Goal: Transaction & Acquisition: Book appointment/travel/reservation

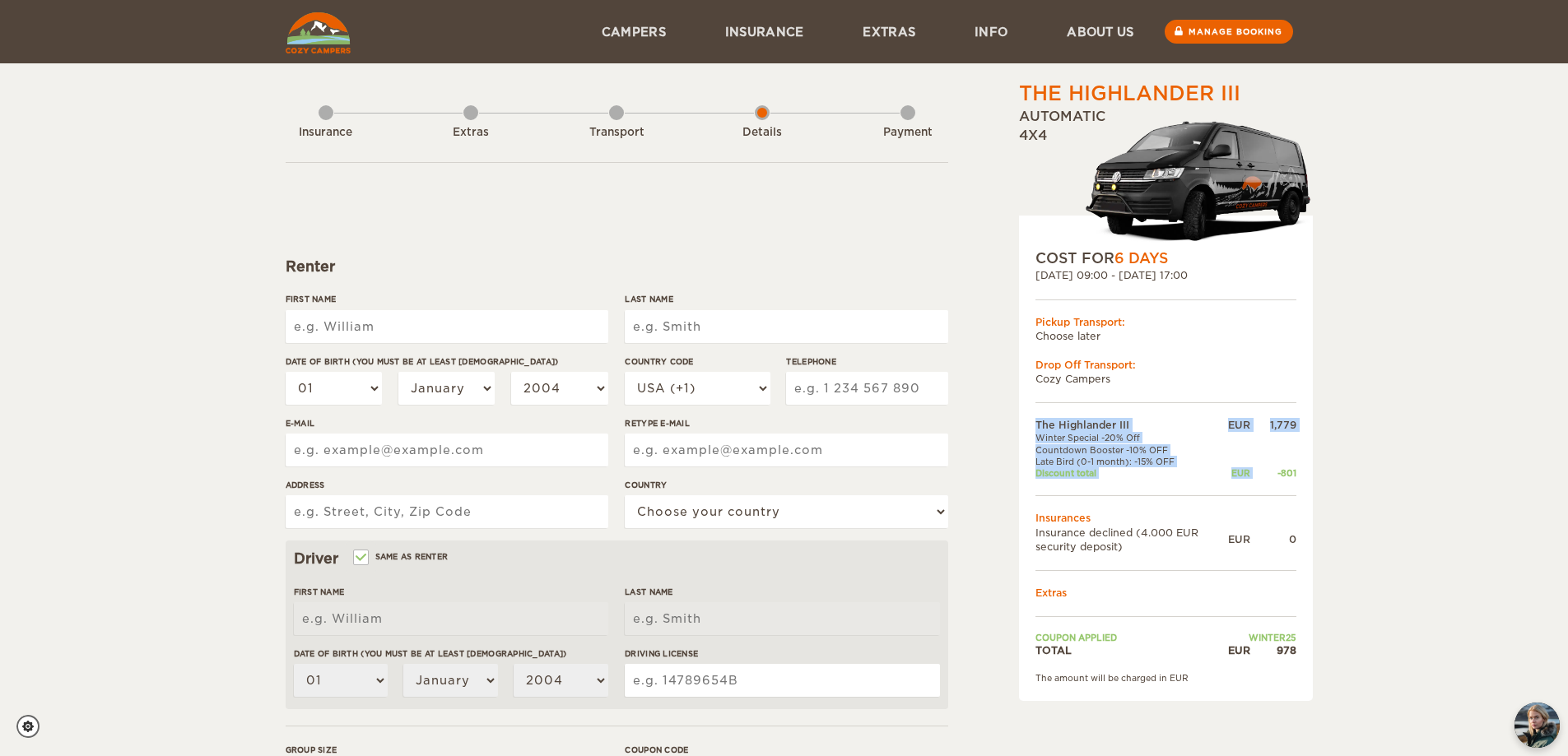
drag, startPoint x: 1274, startPoint y: 476, endPoint x: 1297, endPoint y: 474, distance: 23.1
click at [1297, 474] on div "COST FOR 6 Days 03. Nov 2025 09:00 - 08. Nov 2025 17:00 Pickup Transport: Choos…" at bounding box center [1166, 459] width 294 height 486
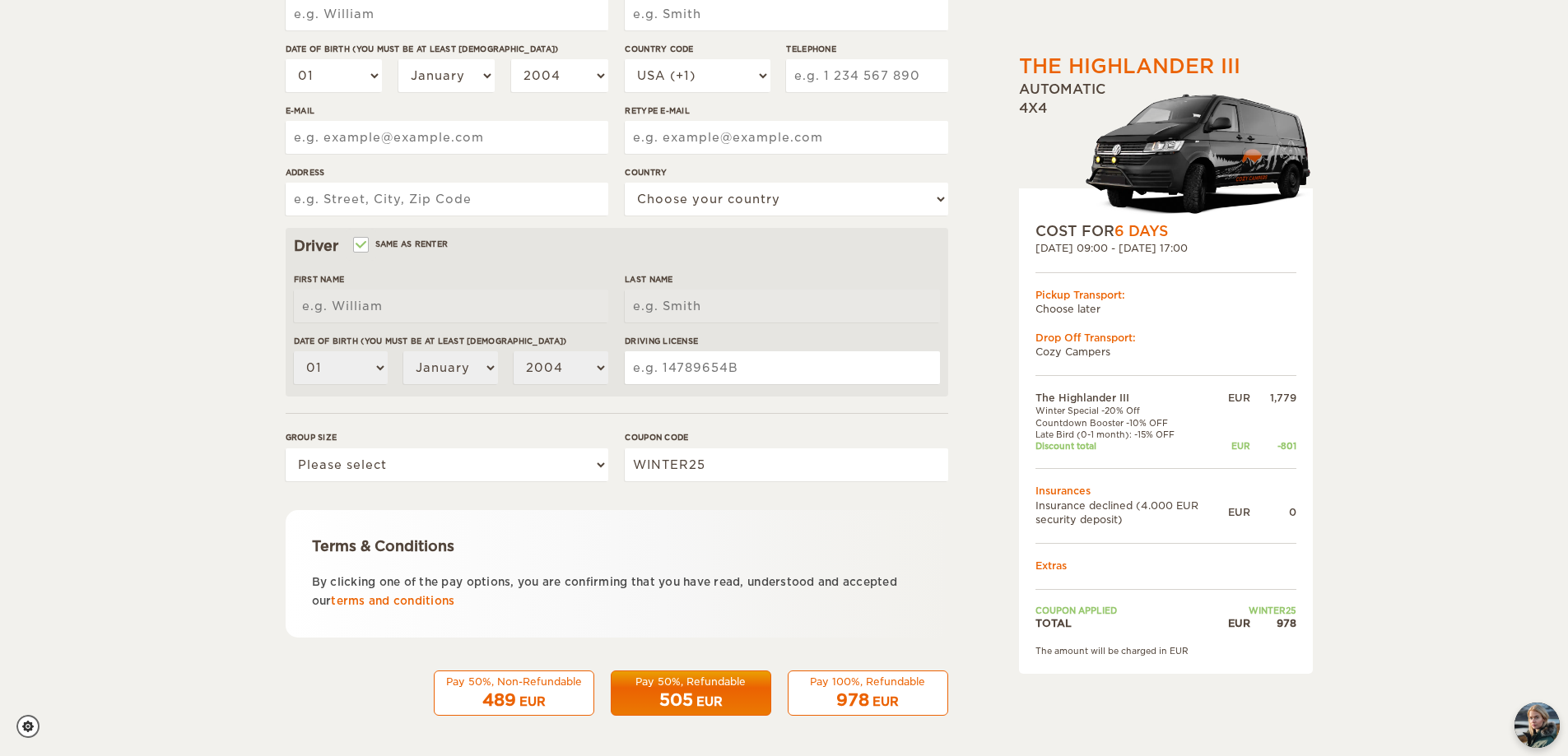
scroll to position [314, 0]
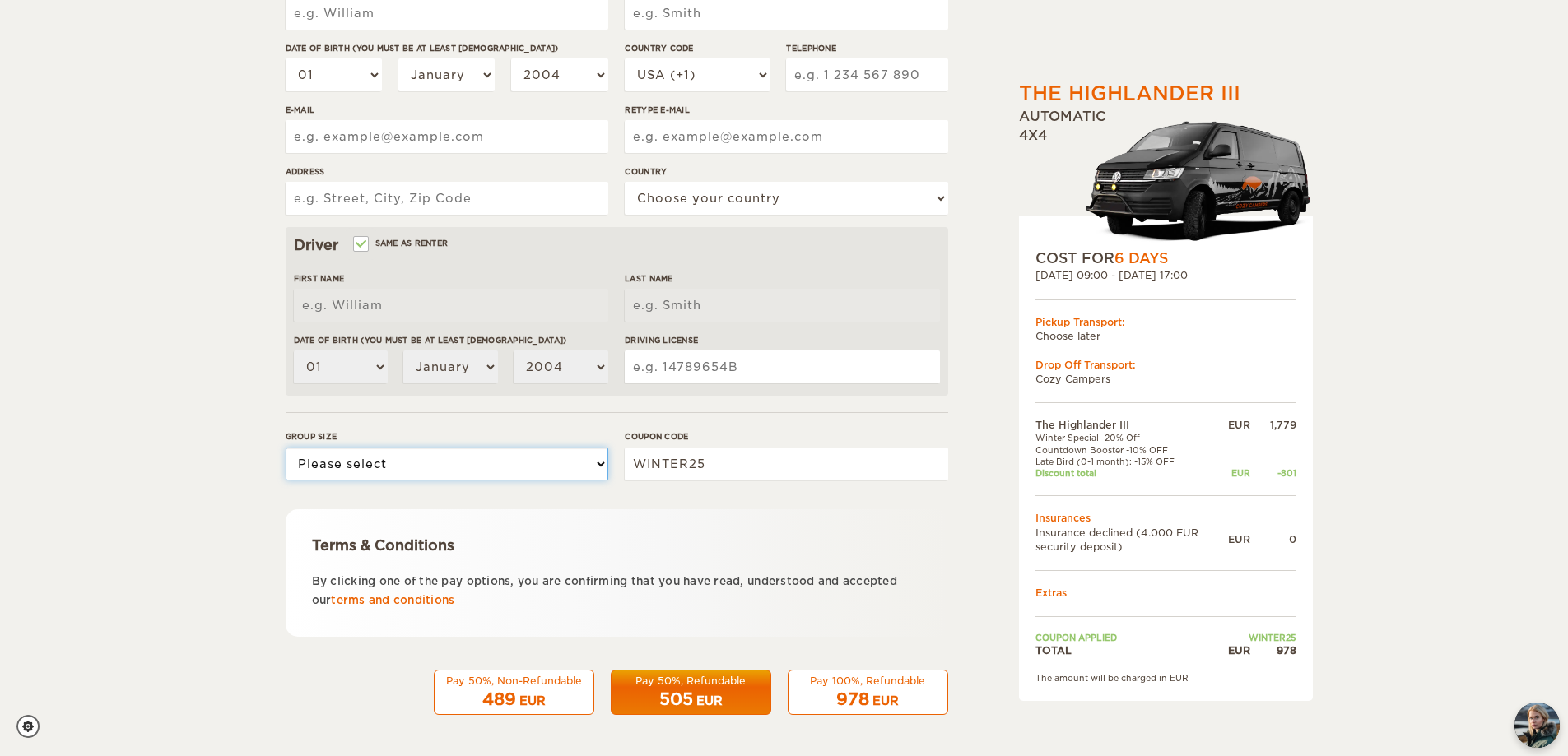
click at [507, 473] on select "Please select 1 2 3" at bounding box center [447, 464] width 323 height 33
select select "3"
click at [286, 447] on select "Please select 1 2 3" at bounding box center [447, 464] width 323 height 33
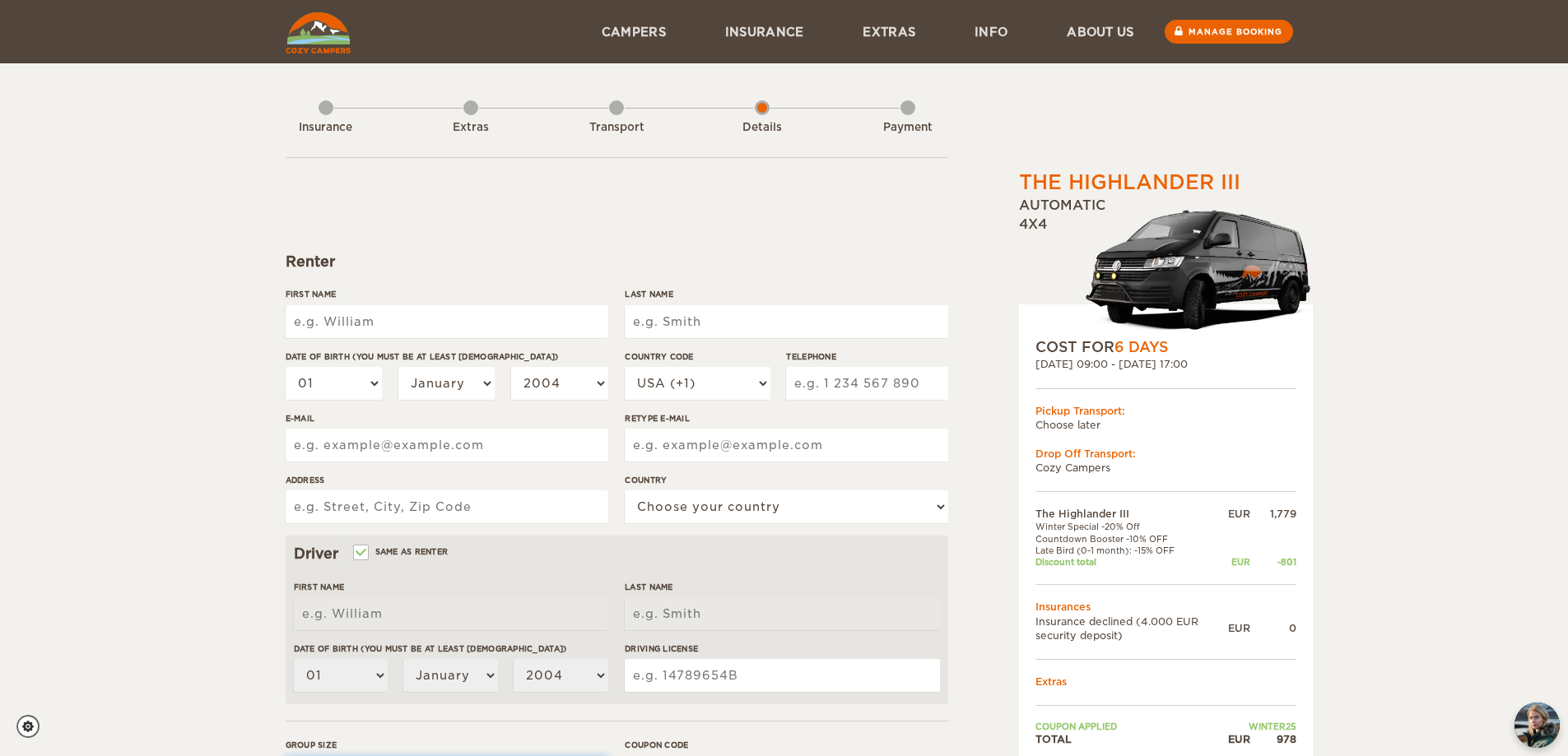
scroll to position [0, 0]
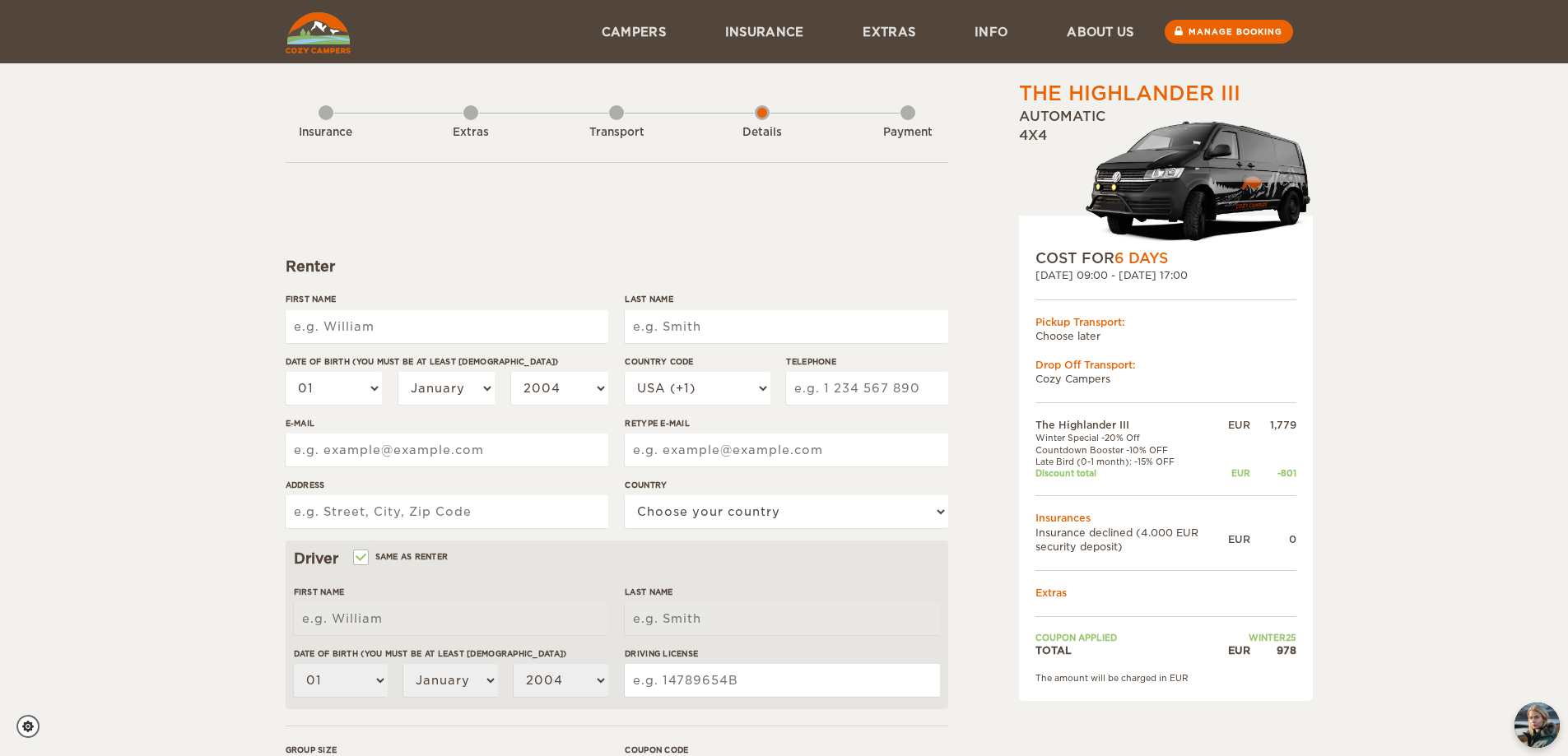
click at [362, 325] on input "First Name" at bounding box center [447, 327] width 323 height 33
type input "[PERSON_NAME]"
type input "Trere"
type input "[STREET_ADDRESS][PERSON_NAME][PERSON_NAME]"
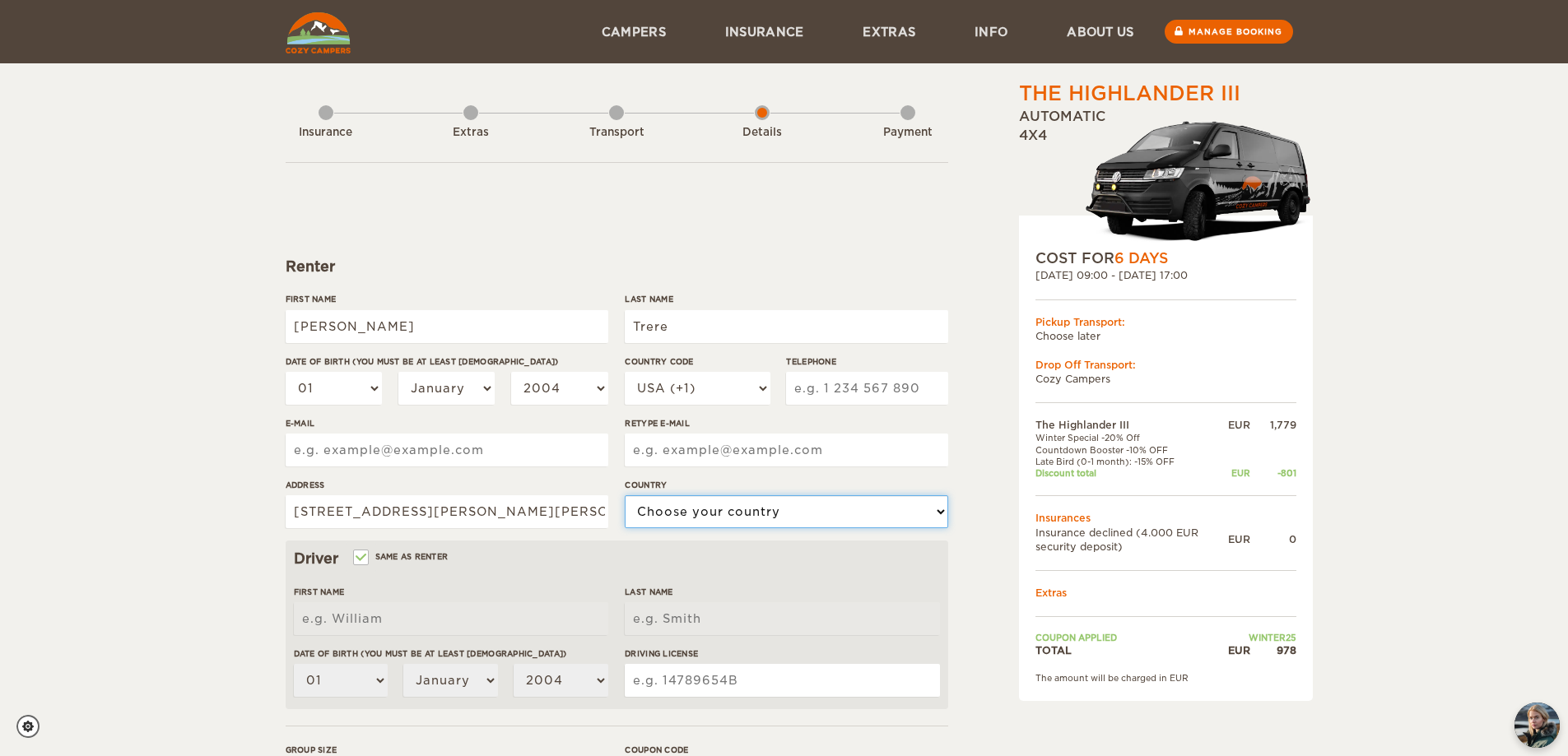
select select "101"
type input "[PERSON_NAME]"
type input "Trere"
click at [356, 396] on select "01 02 03 04 05 06 07 08 09 10 11 12 13 14 15 16 17 18 19 20 21 22 23 24 25 26 2…" at bounding box center [334, 389] width 97 height 33
select select "09"
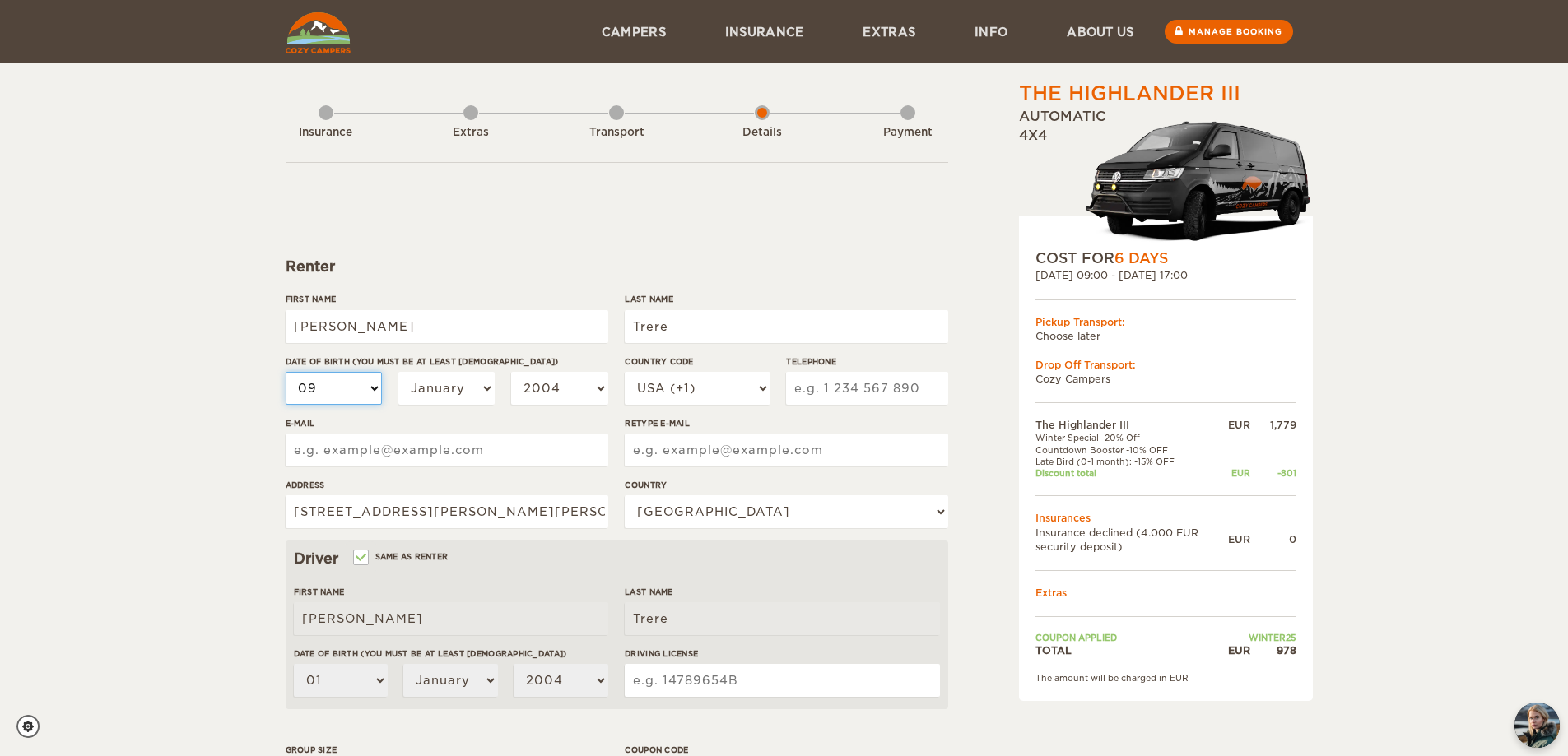
click at [286, 372] on select "01 02 03 04 05 06 07 08 09 10 11 12 13 14 15 16 17 18 19 20 21 22 23 24 25 26 2…" at bounding box center [334, 389] width 97 height 33
select select "09"
click at [472, 392] on select "January February March April May June July August September October November De…" at bounding box center [447, 389] width 97 height 33
select select "05"
click at [399, 372] on select "January February March April May June July August September October November De…" at bounding box center [447, 389] width 97 height 33
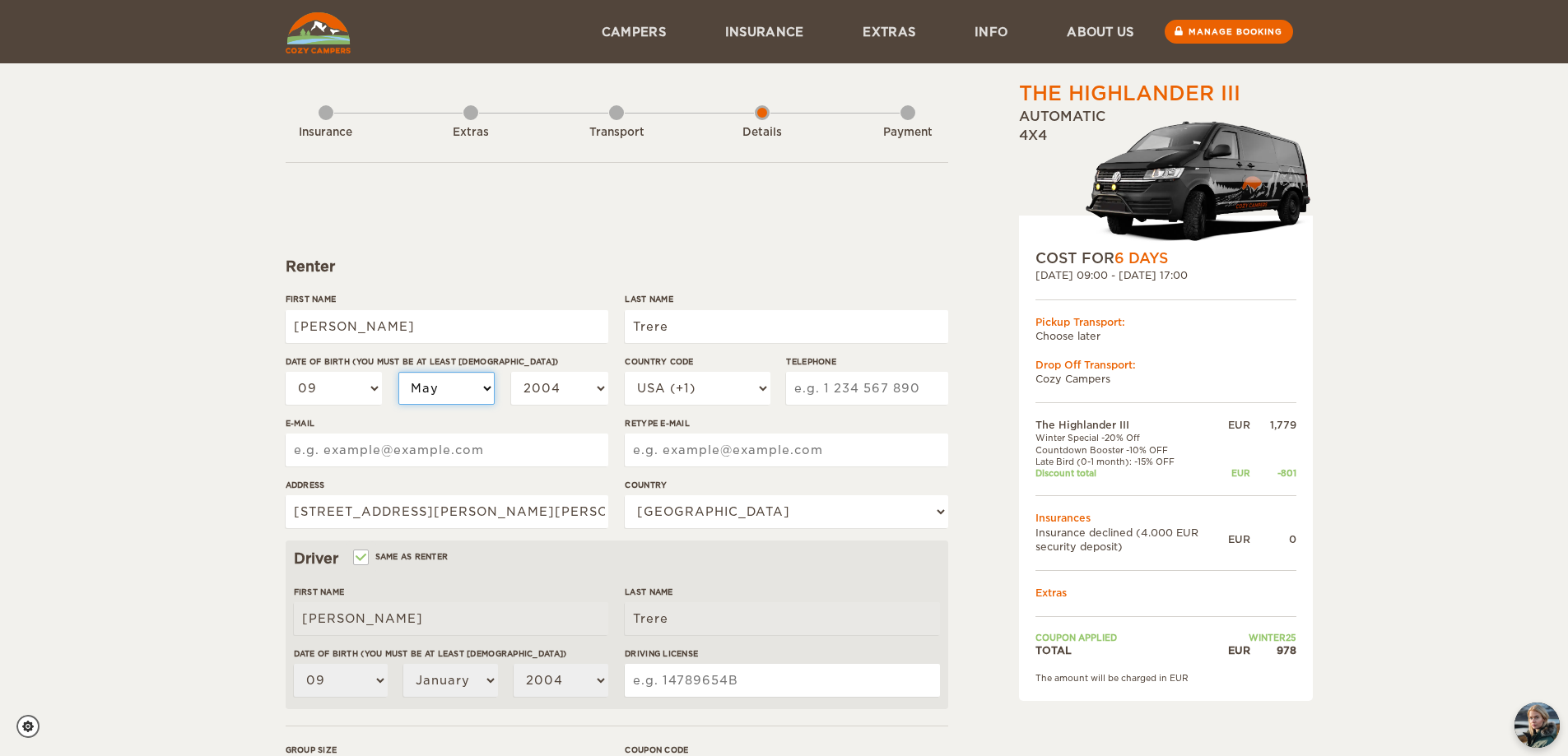
select select "05"
click at [578, 384] on select "2004 2003 2002 2001 2000 1999 1998 1997 1996 1995 1994 1993 1992 1991 1990 1989…" at bounding box center [559, 389] width 97 height 33
select select "2002"
click at [511, 372] on select "2004 2003 2002 2001 2000 1999 1998 1997 1996 1995 1994 1993 1992 1991 1990 1989…" at bounding box center [559, 389] width 97 height 33
select select "2002"
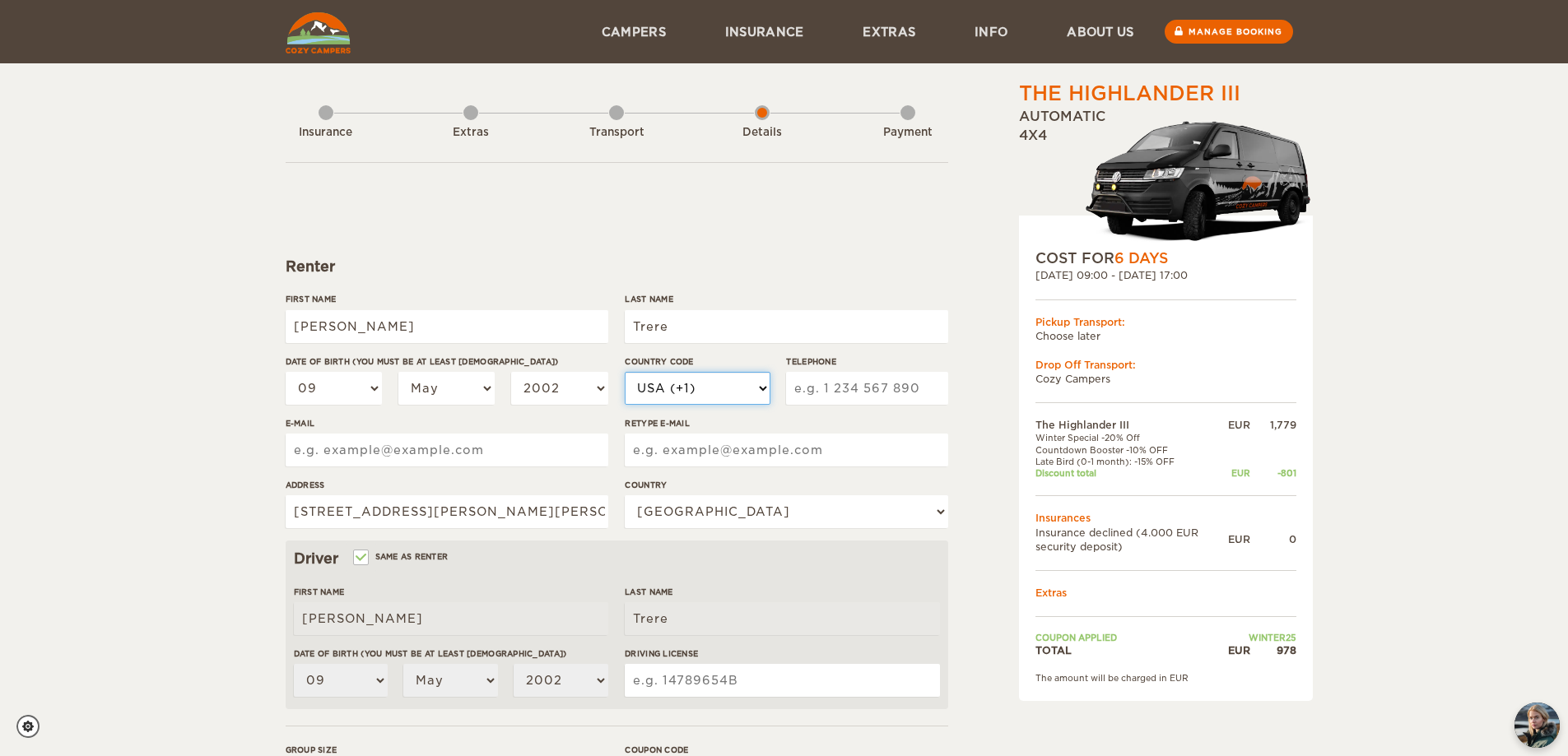
click at [730, 399] on select "USA (+1) UK (+44) Germany (+49) Algeria (+213) Andorra (+376) Angola (+244) Ang…" at bounding box center [697, 389] width 145 height 33
select select "39"
click at [625, 372] on select "USA (+1) UK (+44) Germany (+49) Algeria (+213) Andorra (+376) Angola (+244) Ang…" at bounding box center [697, 389] width 145 height 33
click at [892, 397] on input "Telephone" at bounding box center [866, 389] width 162 height 33
type input "3296273962"
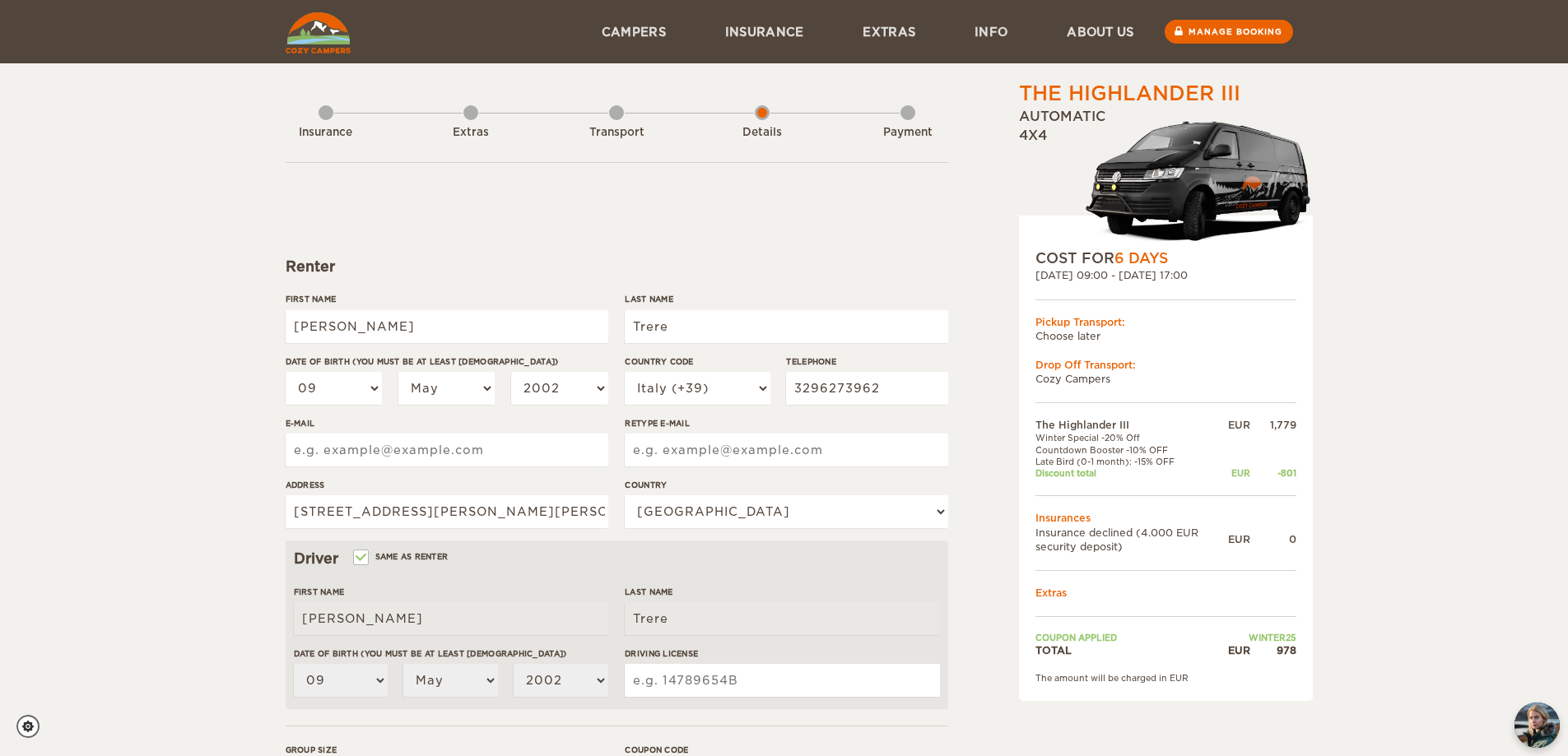
click at [491, 470] on div "E-mail" at bounding box center [447, 447] width 323 height 62
click at [486, 458] on input "E-mail" at bounding box center [447, 450] width 323 height 33
click at [486, 456] on input "E-mail" at bounding box center [447, 450] width 323 height 33
drag, startPoint x: 541, startPoint y: 456, endPoint x: 326, endPoint y: 457, distance: 215.0
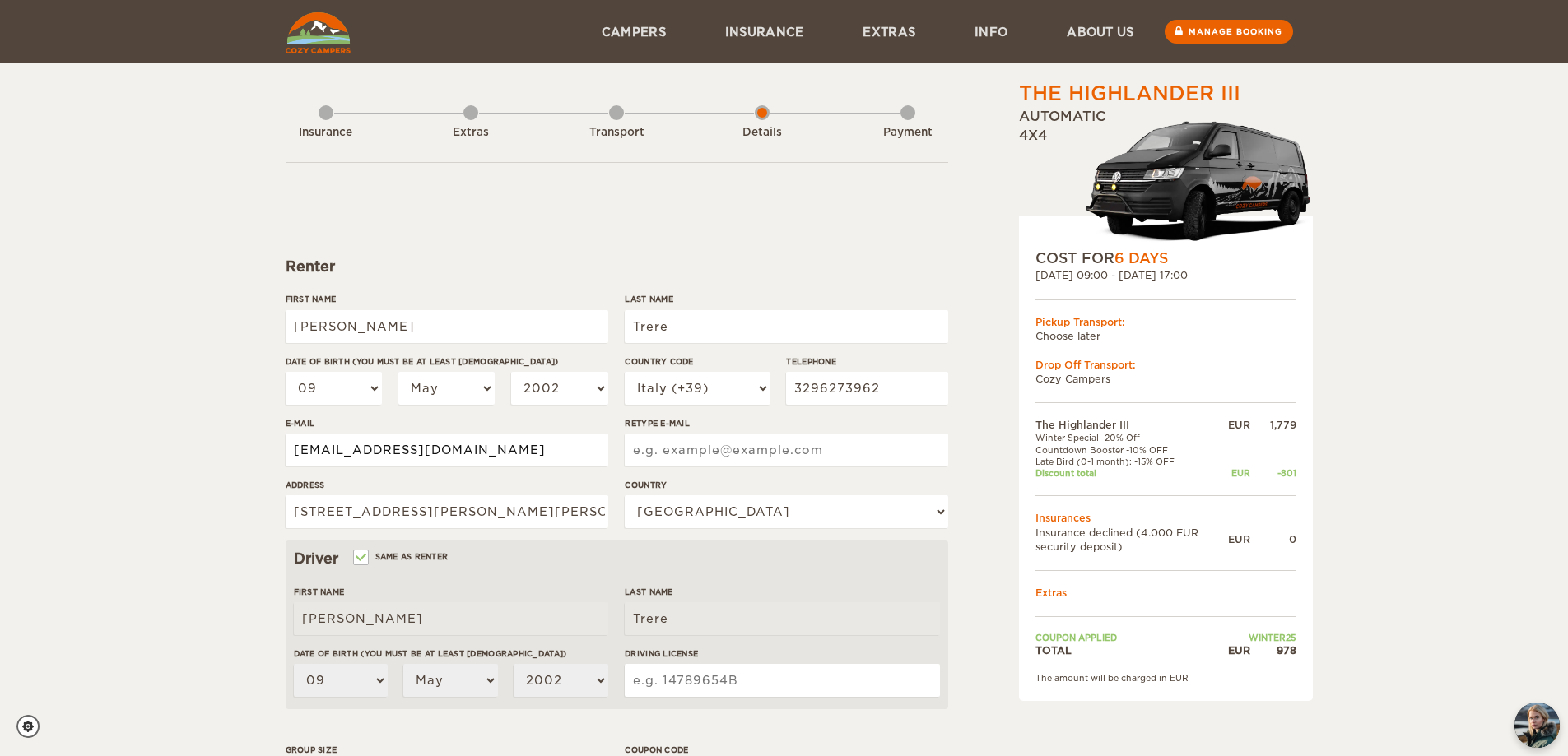
click at [261, 457] on div "The Highlander III Expand Collapse Total 978 EUR Automatic 4x4 COST FOR 6 Days …" at bounding box center [784, 535] width 1568 height 1070
type input "alessandrotrere306@gmail.com"
click at [649, 453] on input "Retype E-mail" at bounding box center [786, 450] width 323 height 33
paste input "alessandrotrere306@gmail.com"
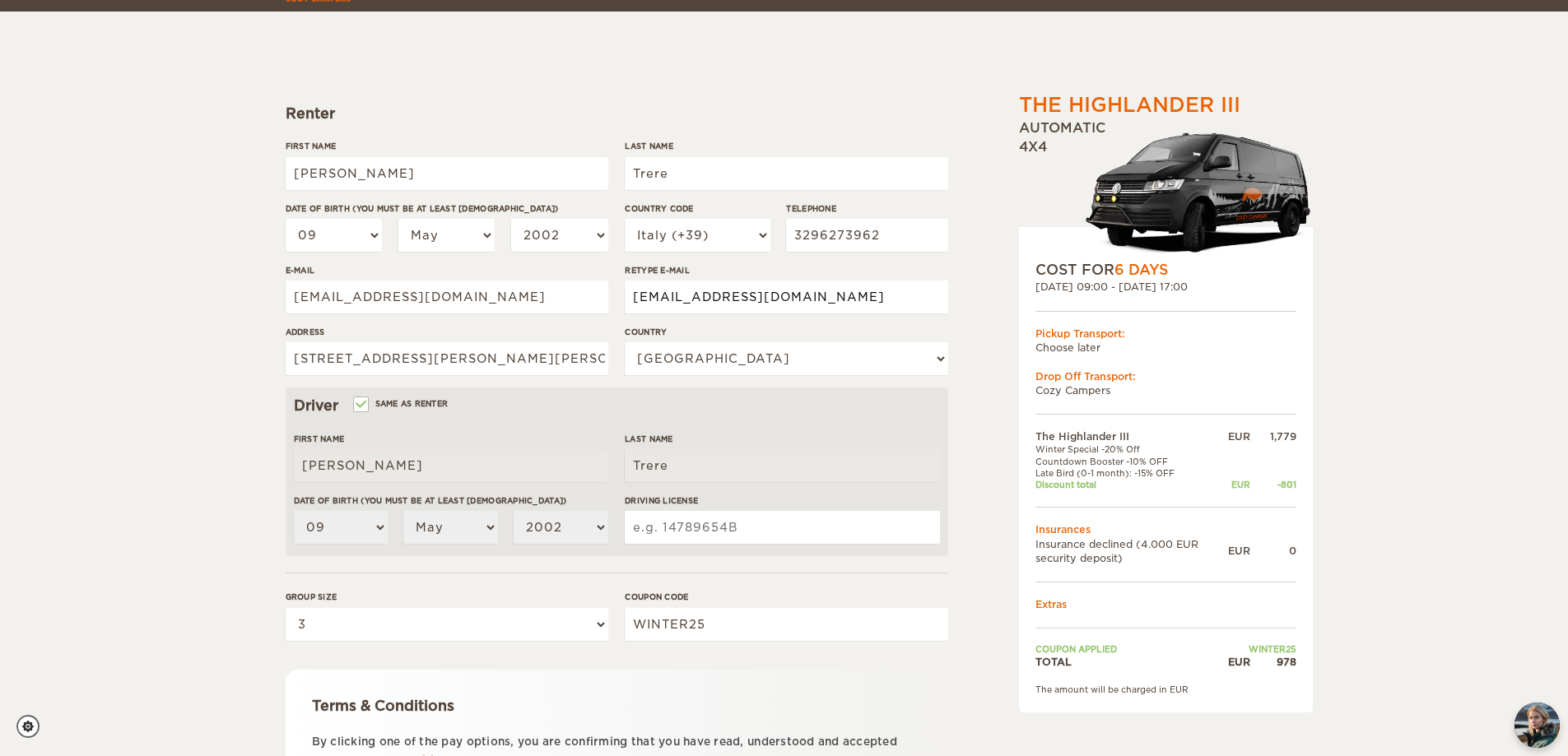
scroll to position [164, 0]
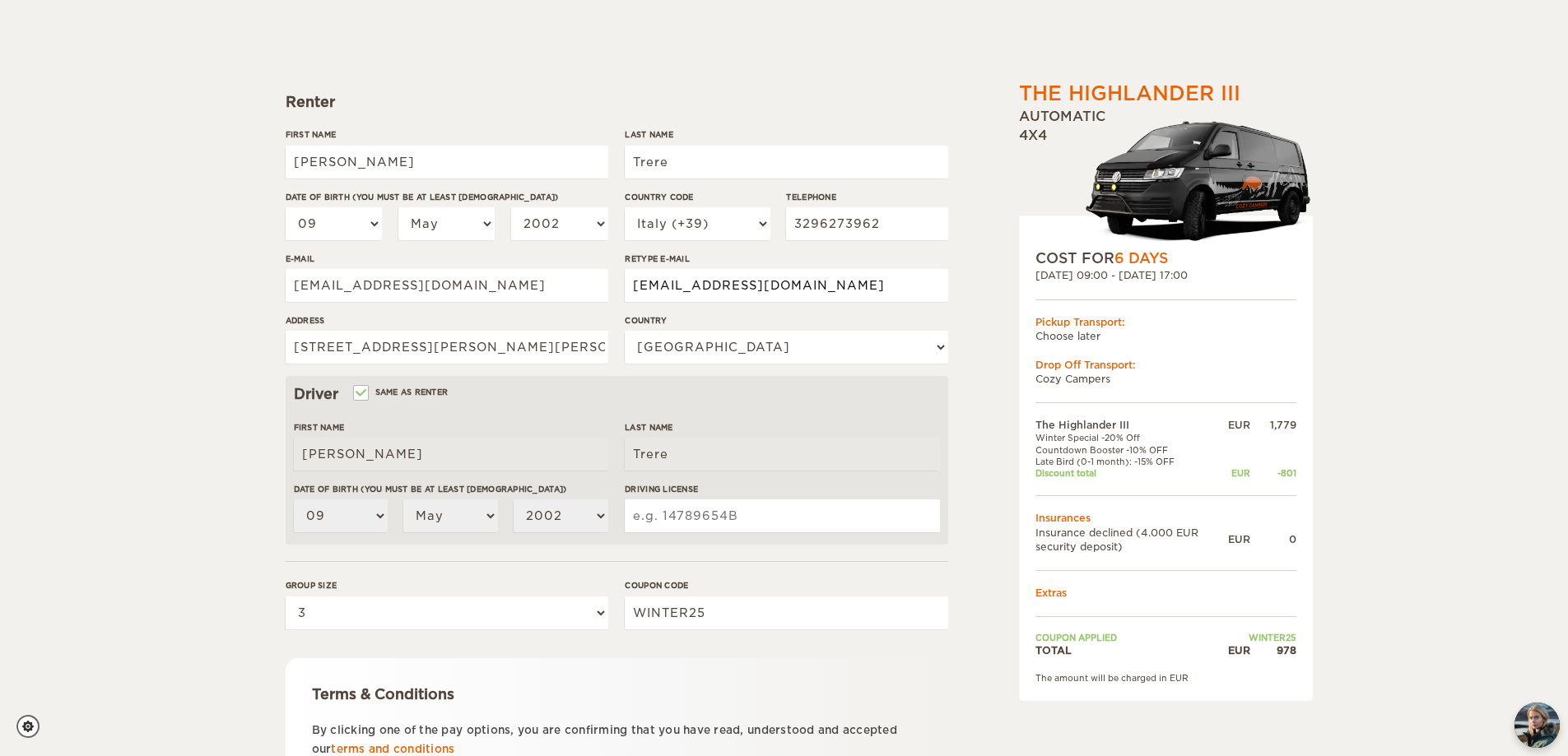
type input "alessandrotrere306@gmail.com"
click at [670, 505] on input "Driving License" at bounding box center [782, 517] width 315 height 33
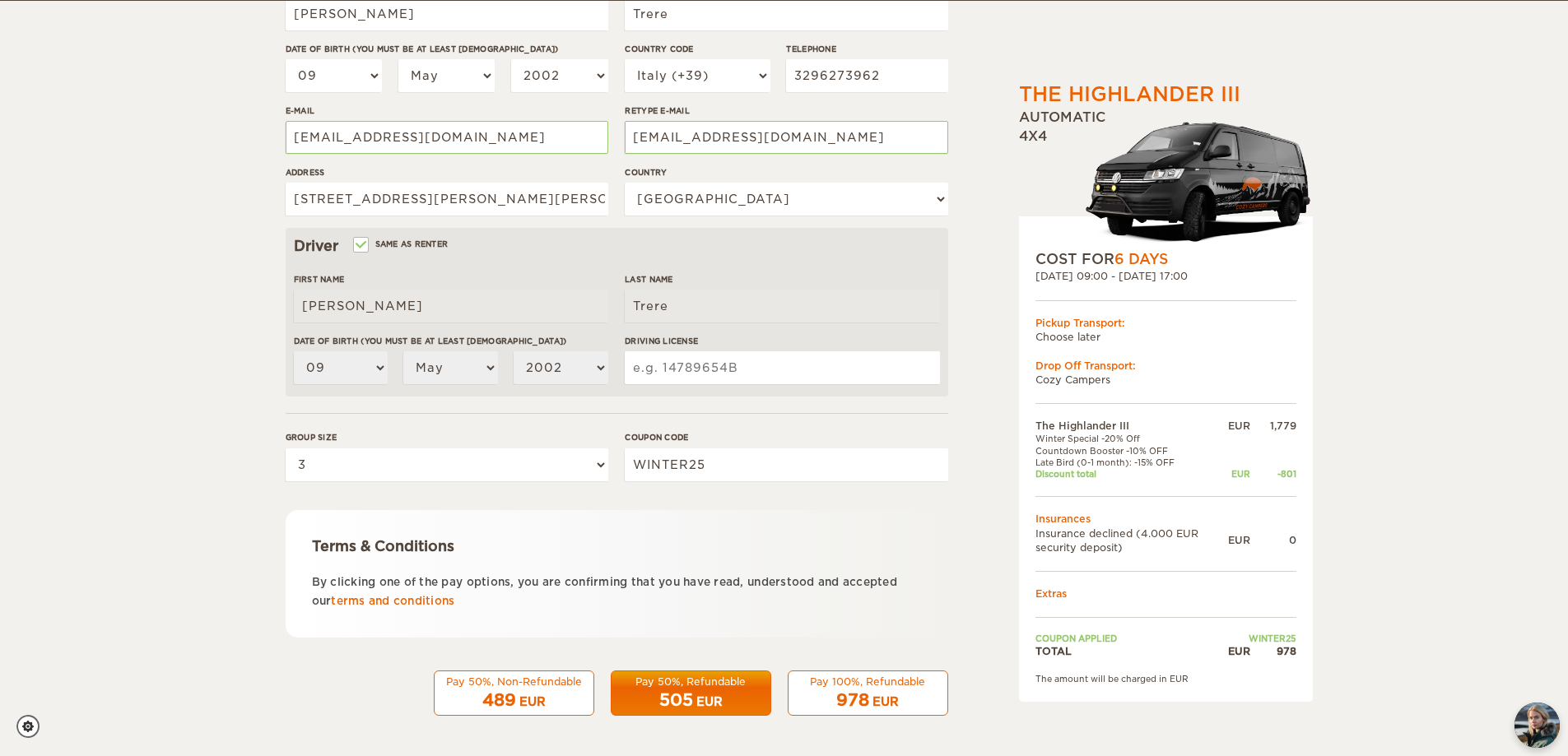
scroll to position [314, 0]
click at [666, 368] on input "Driving License" at bounding box center [782, 367] width 315 height 33
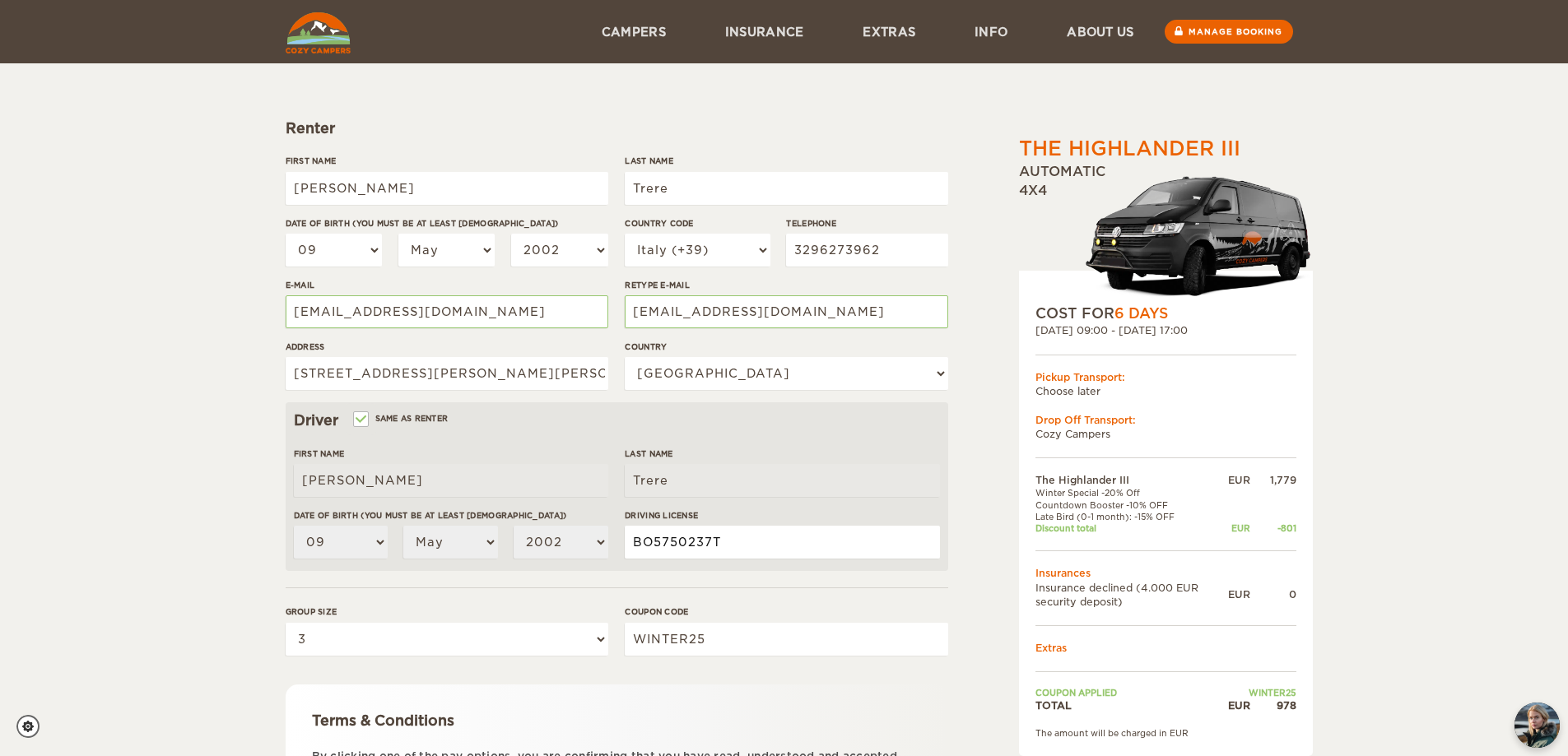
scroll to position [0, 0]
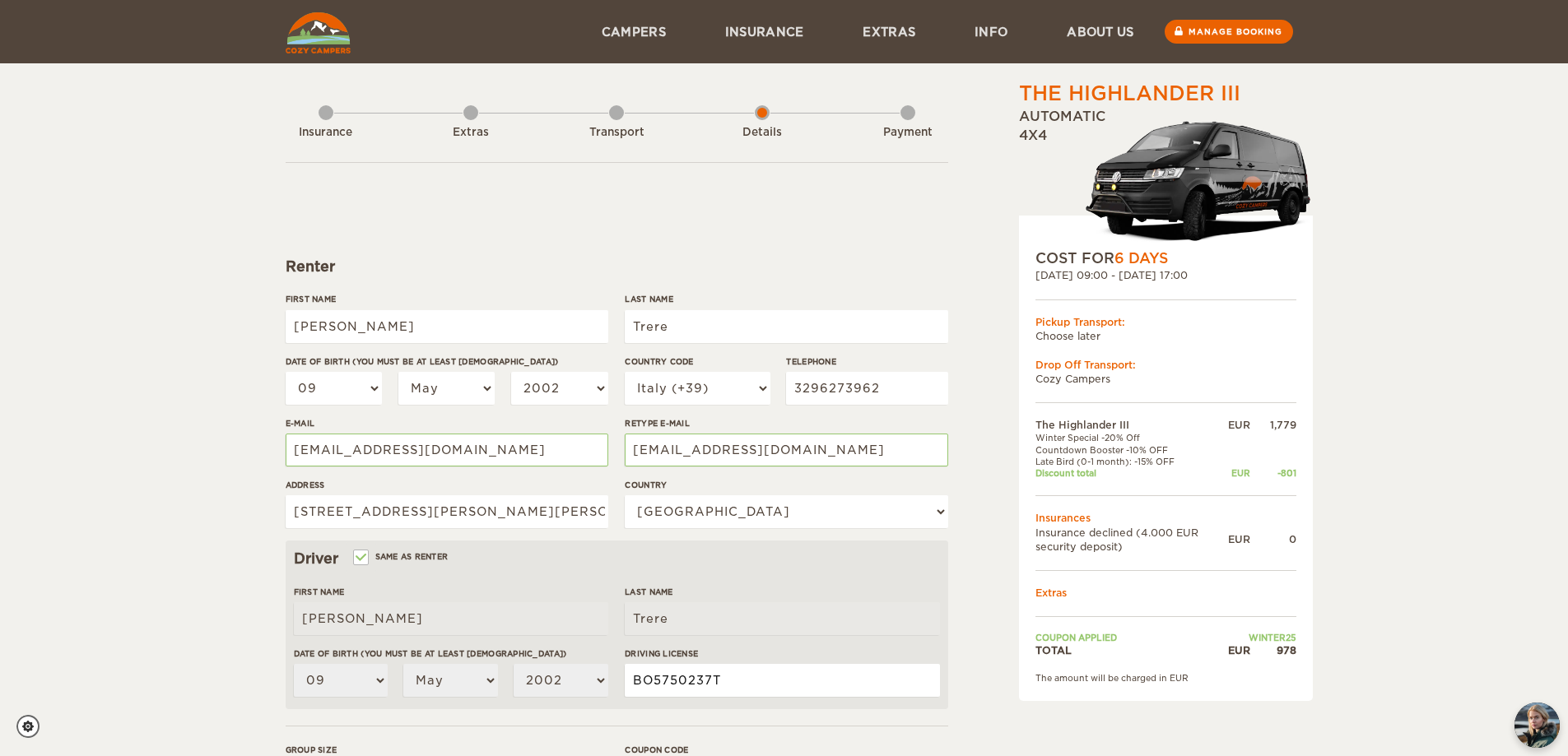
type input "BO5750237T"
click at [1203, 171] on img at bounding box center [1198, 180] width 228 height 135
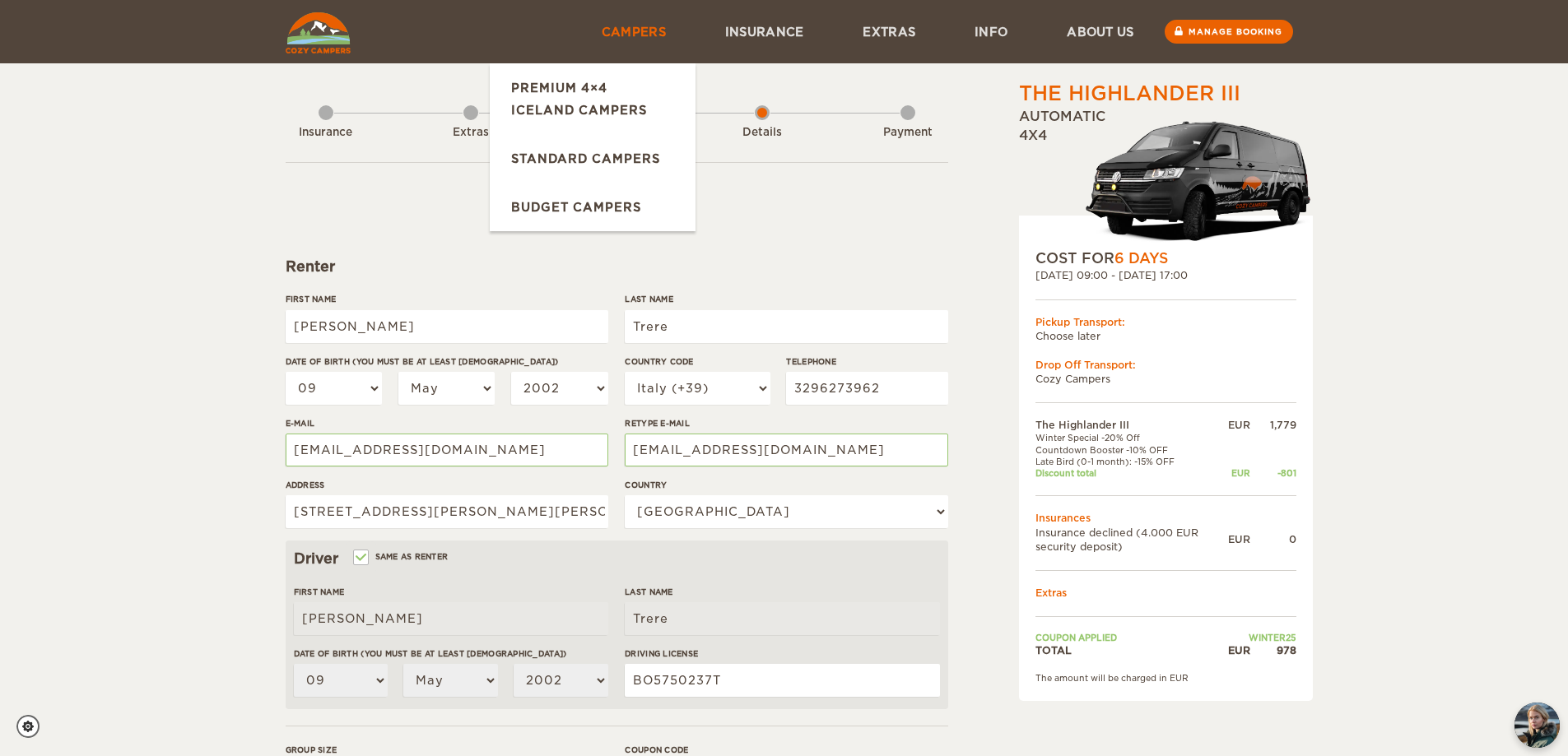
click at [655, 31] on link "Campers" at bounding box center [633, 31] width 123 height 64
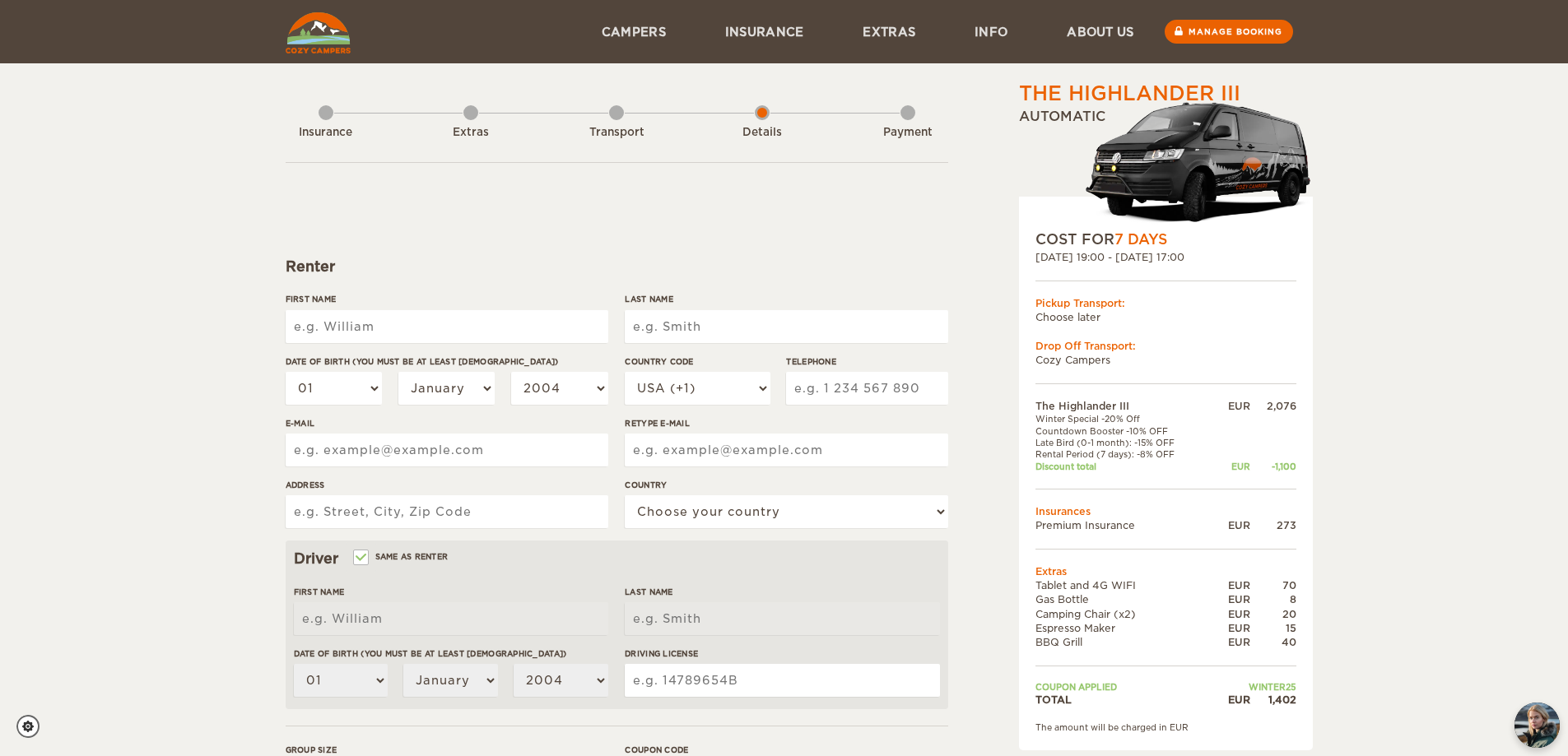
click at [441, 323] on input "First Name" at bounding box center [447, 327] width 323 height 33
type input "[PERSON_NAME]"
type input "Trere"
type input "[STREET_ADDRESS][PERSON_NAME][PERSON_NAME]"
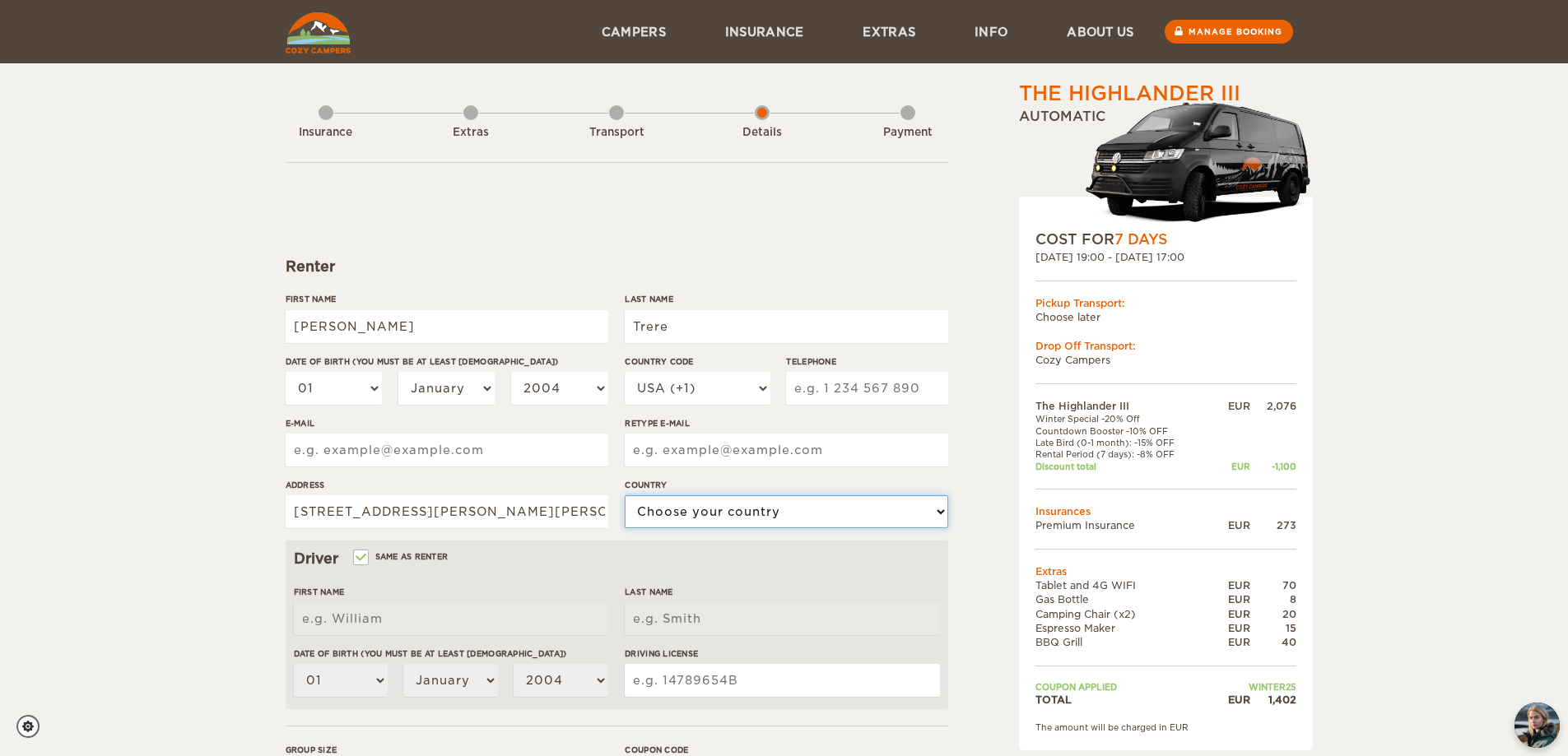
select select "101"
type input "[PERSON_NAME]"
type input "Trere"
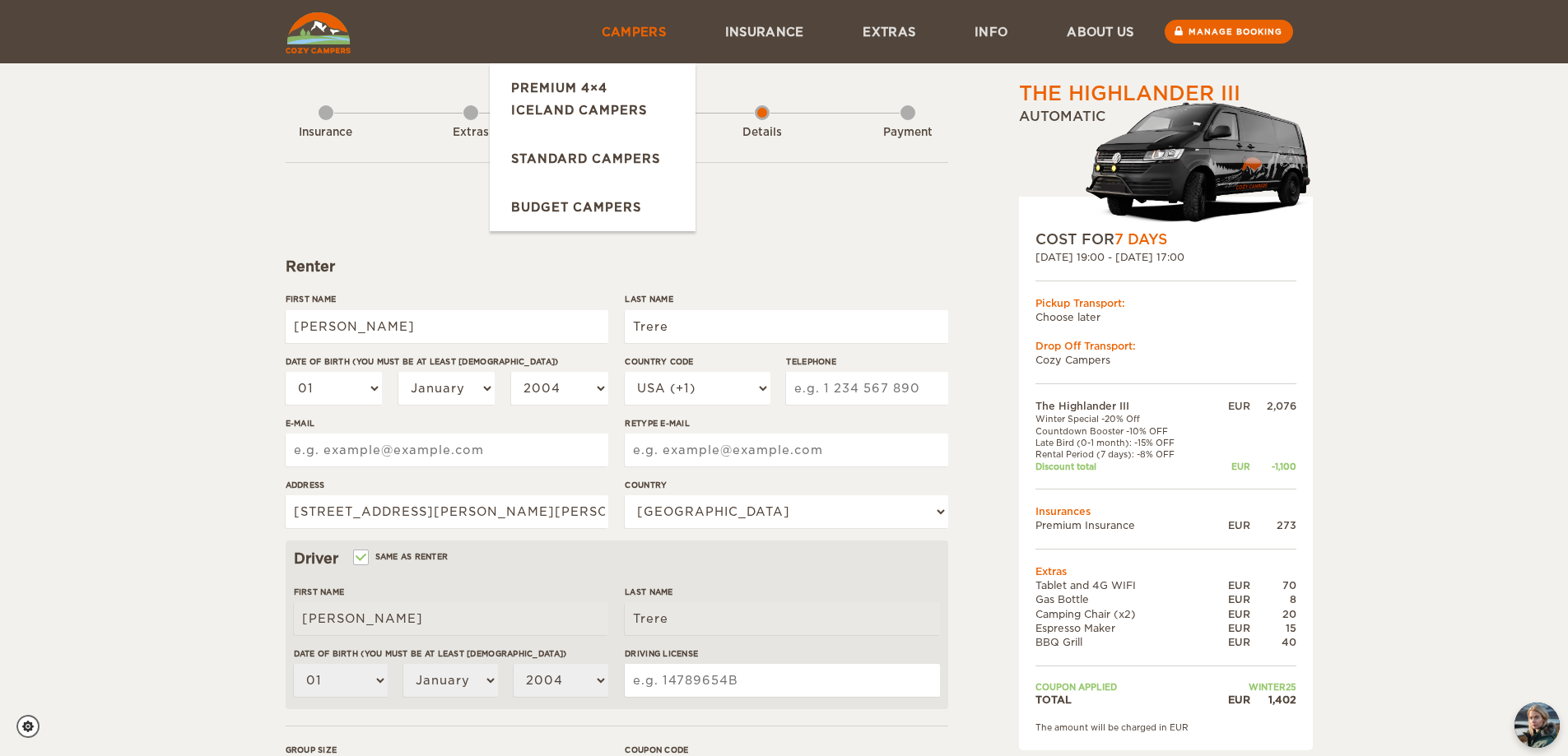
click at [631, 30] on link "Campers" at bounding box center [633, 31] width 123 height 64
